Goal: Find specific page/section: Find specific page/section

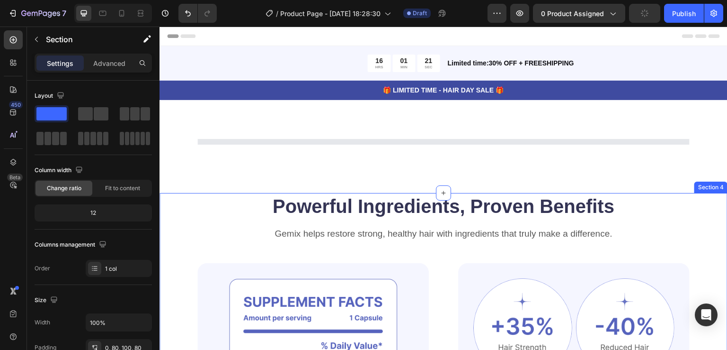
click at [705, 314] on icon "Open Intercom Messenger" at bounding box center [706, 314] width 11 height 12
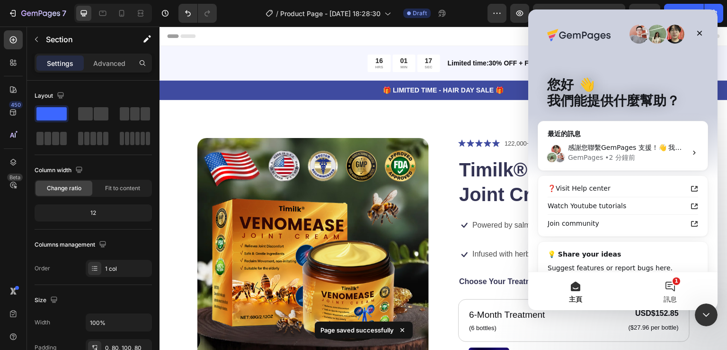
click at [667, 285] on button "1 訊息" at bounding box center [670, 291] width 95 height 38
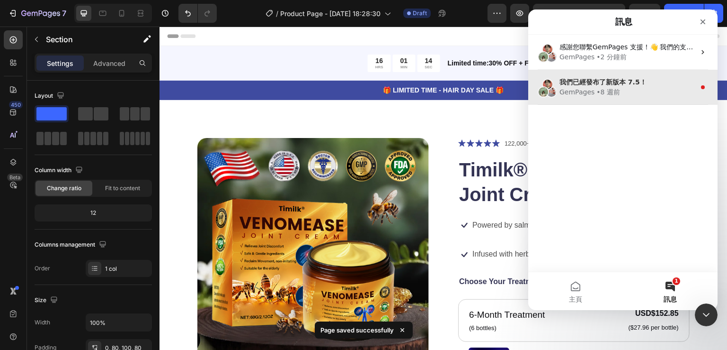
click at [608, 91] on div "• 8 週前" at bounding box center [609, 92] width 24 height 10
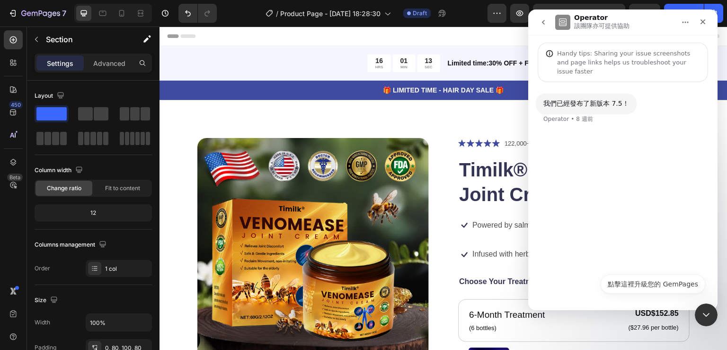
click at [540, 24] on icon "go back" at bounding box center [544, 22] width 8 height 8
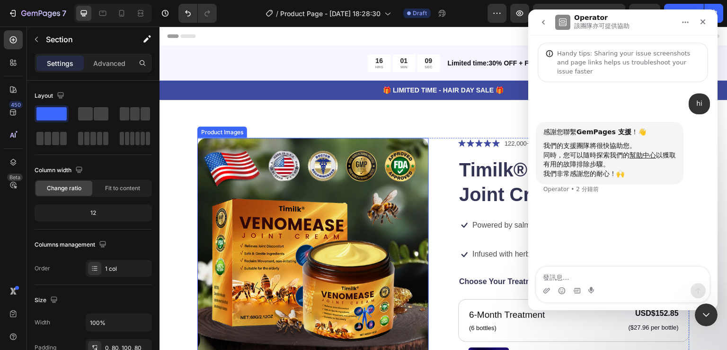
scroll to position [47, 0]
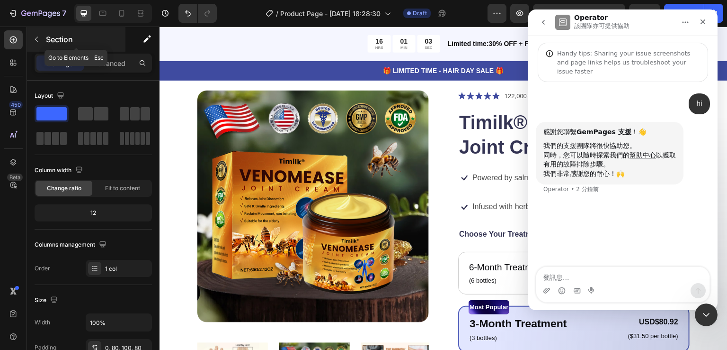
click at [35, 36] on icon "button" at bounding box center [37, 40] width 8 height 8
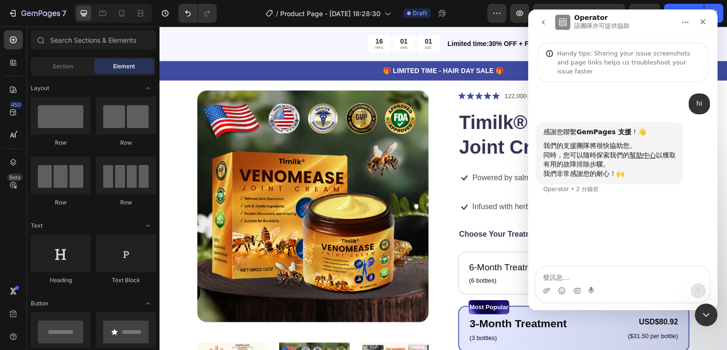
click at [122, 67] on span "Element" at bounding box center [124, 66] width 22 height 9
click at [74, 67] on div "Section" at bounding box center [63, 66] width 60 height 15
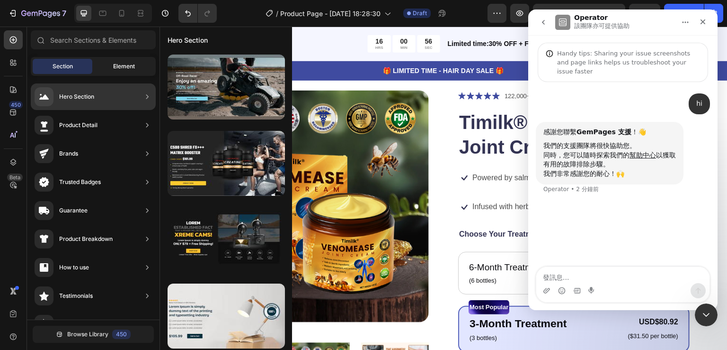
click at [105, 69] on div "Element" at bounding box center [124, 66] width 60 height 15
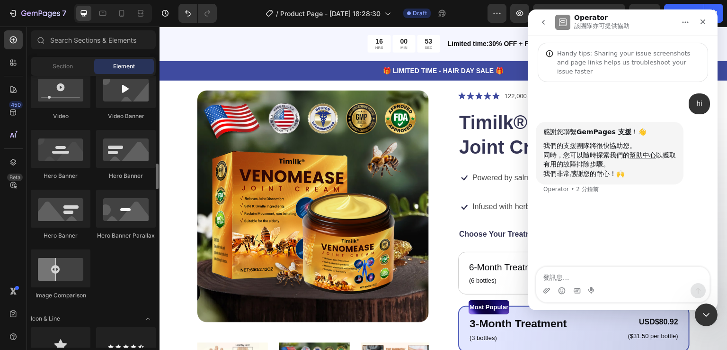
scroll to position [426, 0]
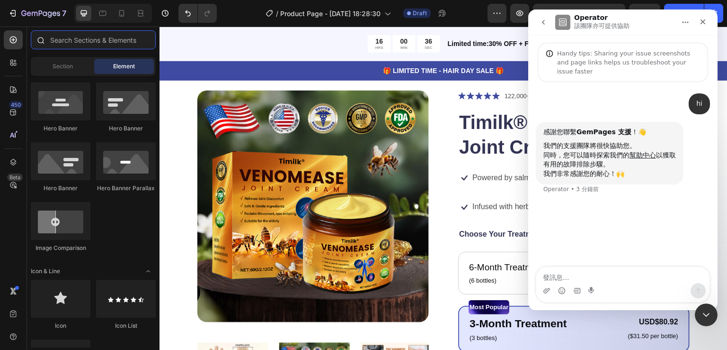
click at [87, 40] on input "text" at bounding box center [93, 39] width 125 height 19
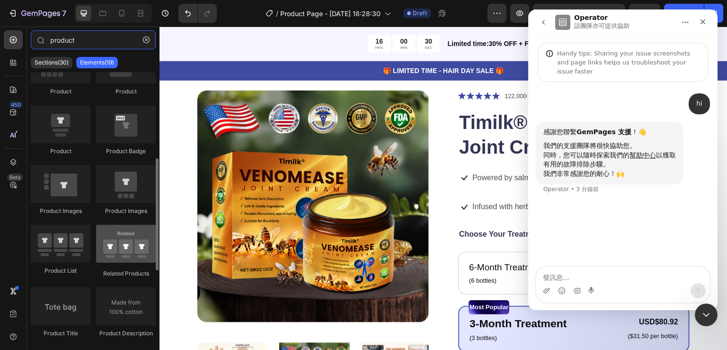
scroll to position [95, 0]
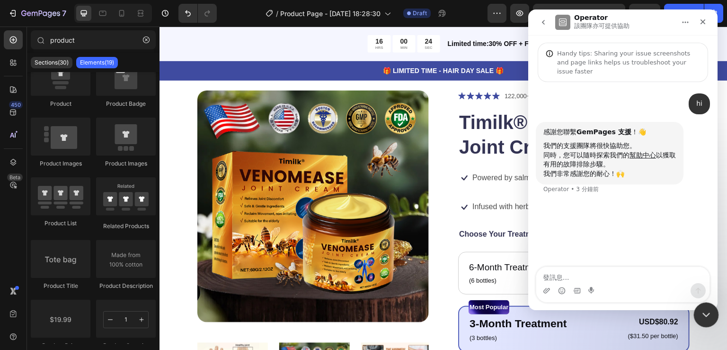
click at [700, 312] on icon "關閉 Intercom Messenger" at bounding box center [705, 312] width 11 height 11
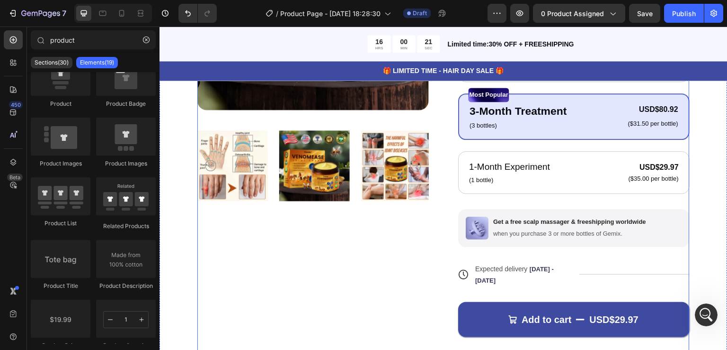
scroll to position [189, 0]
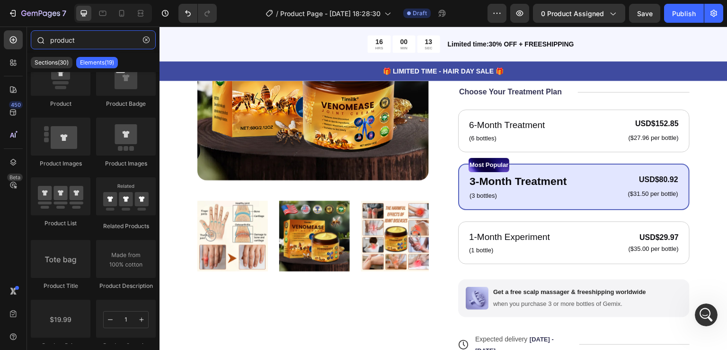
click at [84, 38] on input "product" at bounding box center [93, 39] width 125 height 19
drag, startPoint x: 90, startPoint y: 38, endPoint x: 23, endPoint y: 38, distance: 67.3
click at [23, 38] on div "450 Beta product Sections(30) Elements(19) Product Product Product Product Prod…" at bounding box center [80, 188] width 160 height 323
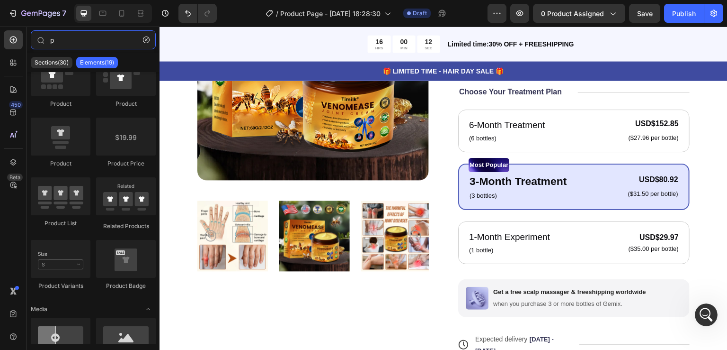
scroll to position [0, 0]
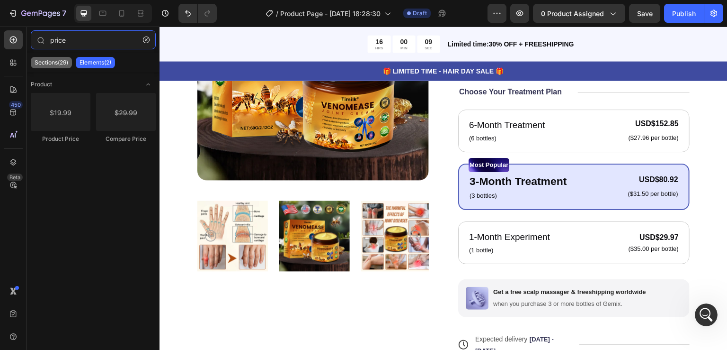
type input "price"
click at [67, 62] on p "Sections(29)" at bounding box center [52, 63] width 34 height 8
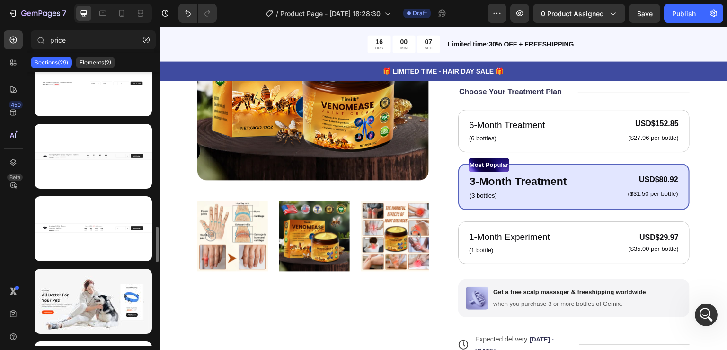
scroll to position [1658, 0]
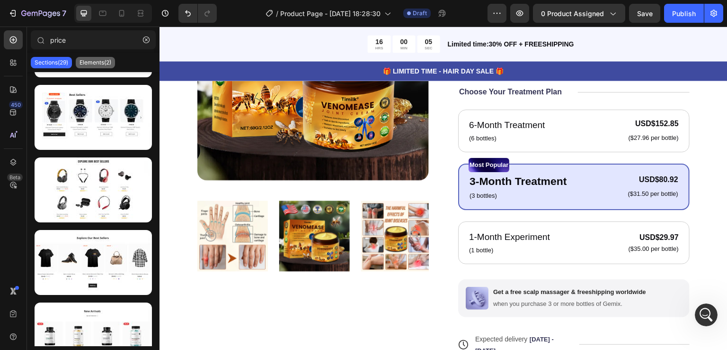
click at [99, 65] on p "Elements(2)" at bounding box center [96, 63] width 32 height 8
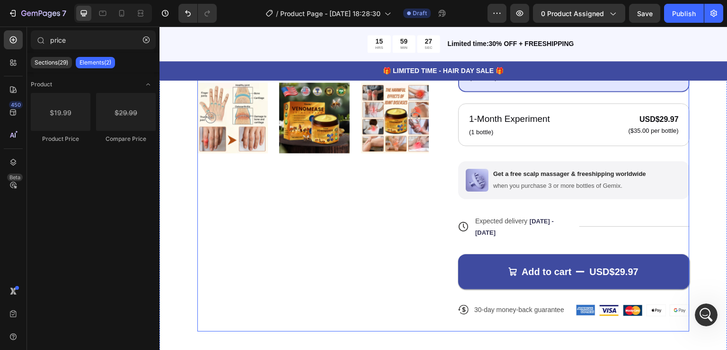
scroll to position [237, 0]
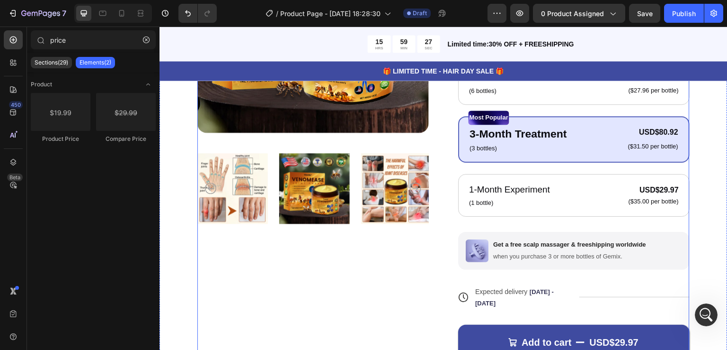
click at [411, 245] on div "Product Images" at bounding box center [313, 151] width 232 height 501
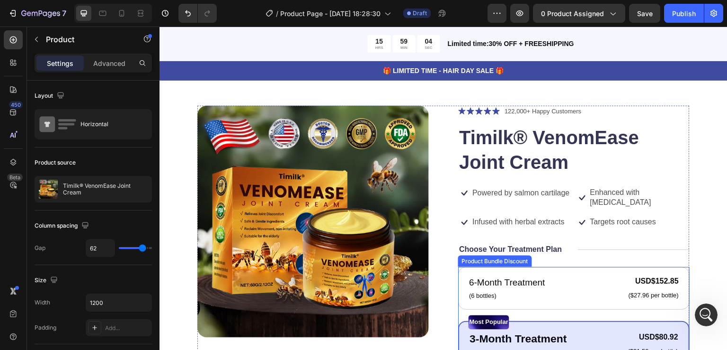
scroll to position [0, 0]
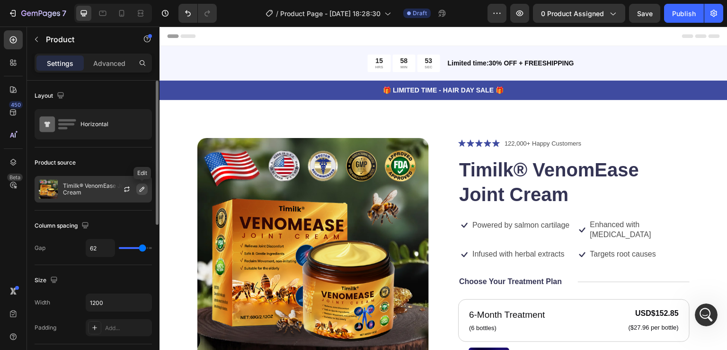
click at [142, 189] on icon "button" at bounding box center [142, 189] width 5 height 5
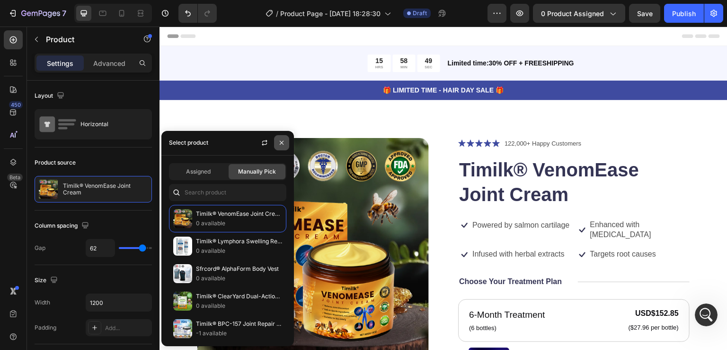
click at [282, 141] on icon "button" at bounding box center [282, 143] width 8 height 8
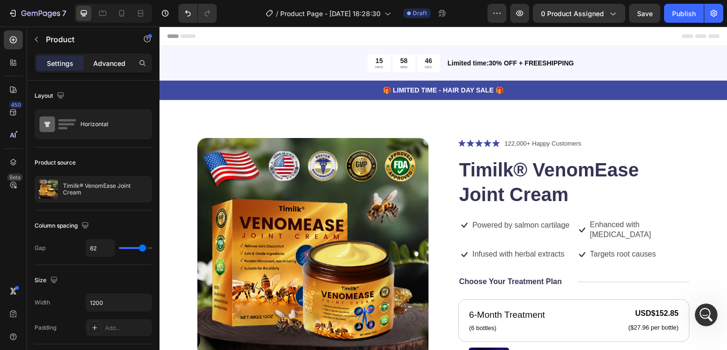
click at [111, 62] on p "Advanced" at bounding box center [109, 63] width 32 height 10
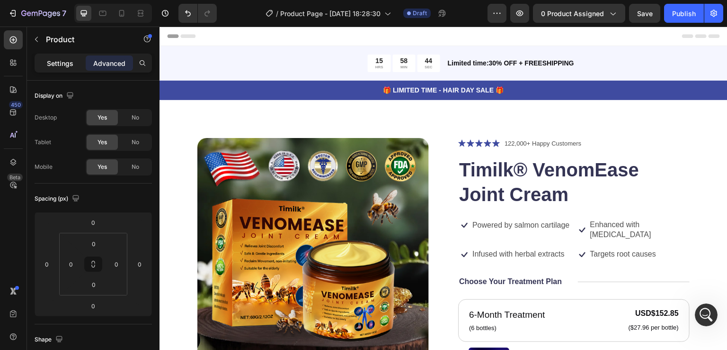
click at [69, 61] on p "Settings" at bounding box center [60, 63] width 27 height 10
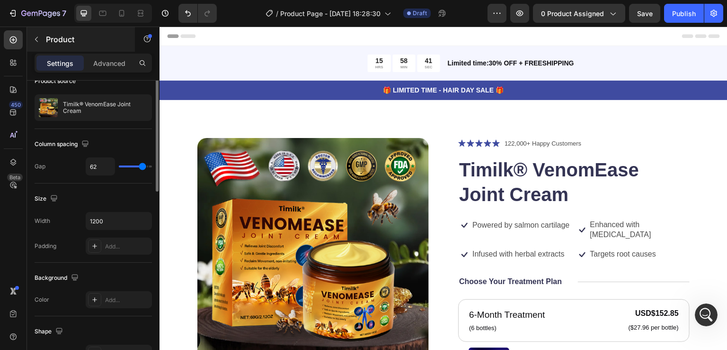
scroll to position [34, 0]
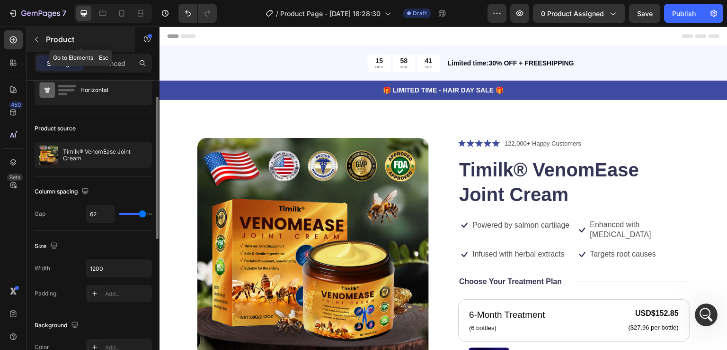
click at [35, 38] on icon "button" at bounding box center [37, 40] width 8 height 8
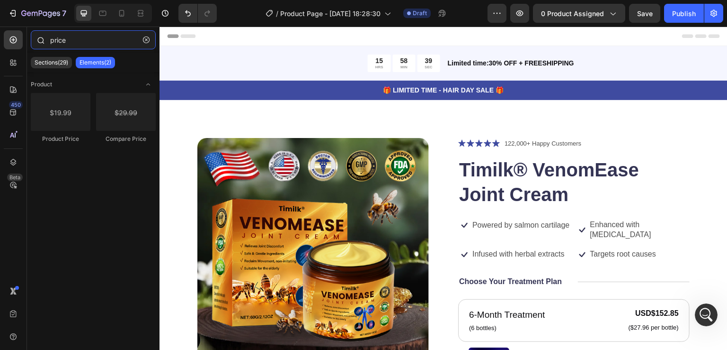
click at [84, 38] on input "price" at bounding box center [93, 39] width 125 height 19
click at [145, 39] on icon "button" at bounding box center [146, 39] width 3 height 3
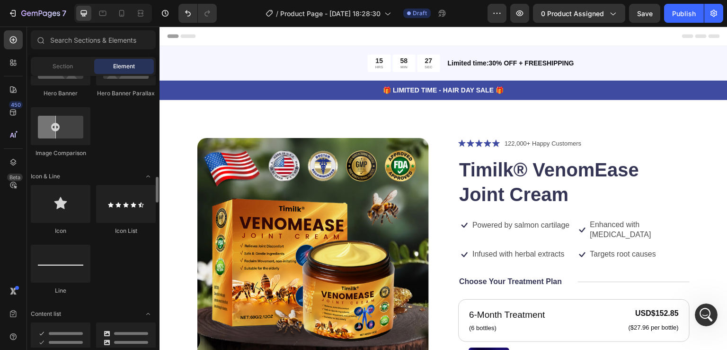
scroll to position [568, 0]
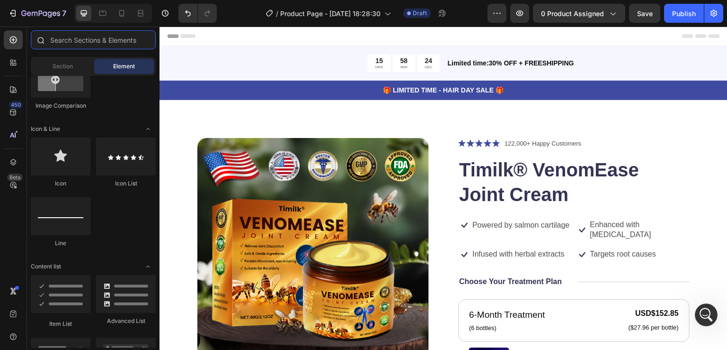
click at [92, 37] on input "text" at bounding box center [93, 39] width 125 height 19
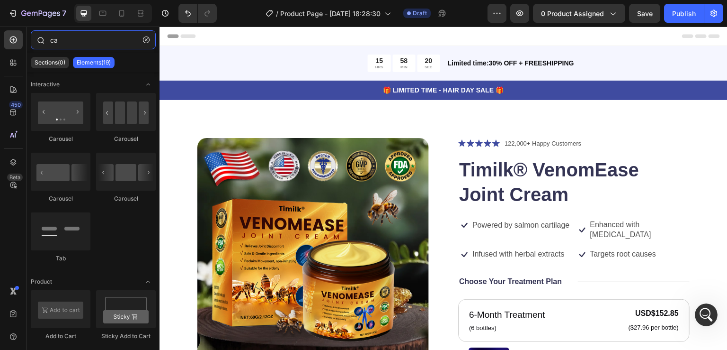
type input "c"
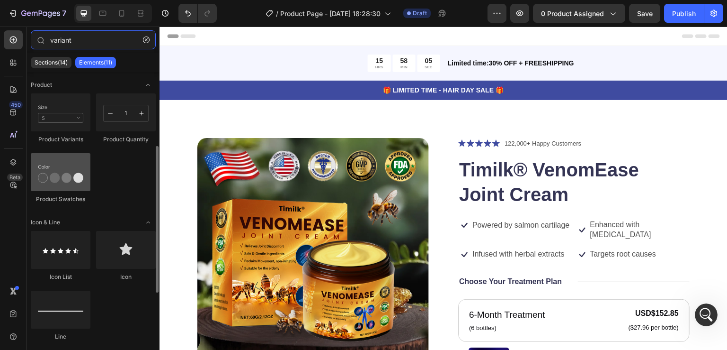
scroll to position [0, 0]
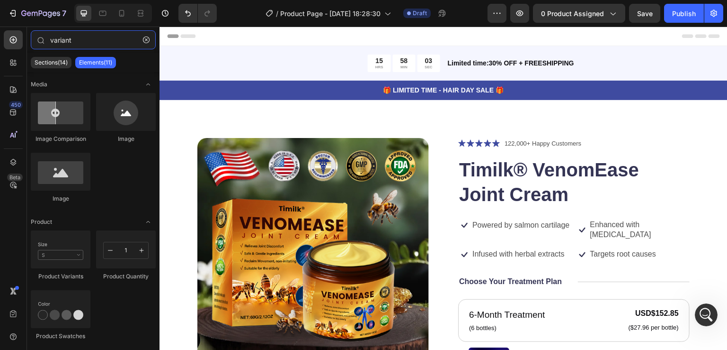
type input "variant"
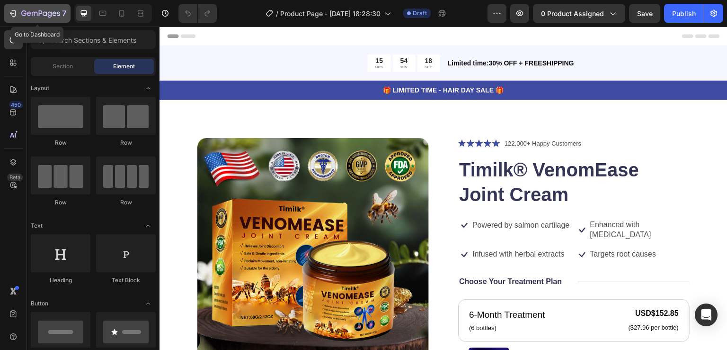
click at [9, 14] on icon "button" at bounding box center [12, 13] width 9 height 9
